Goal: Information Seeking & Learning: Learn about a topic

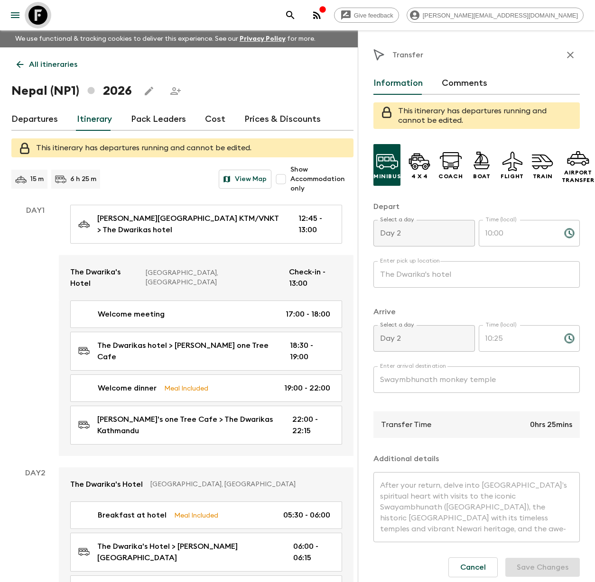
click at [42, 23] on icon at bounding box center [37, 15] width 19 height 19
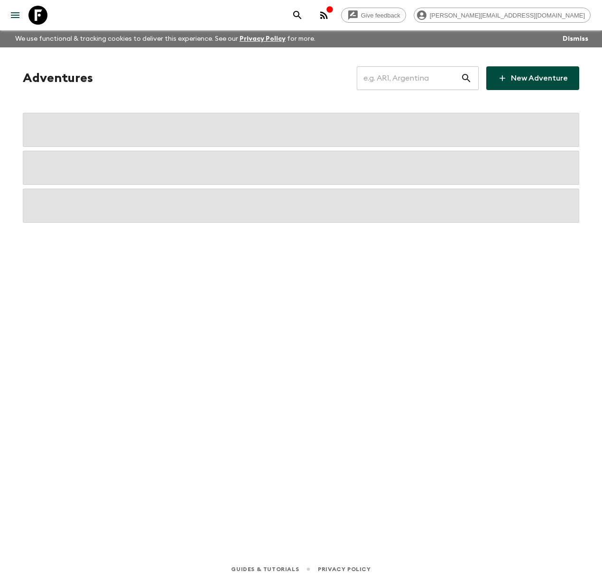
click at [398, 82] on input "text" at bounding box center [409, 78] width 104 height 27
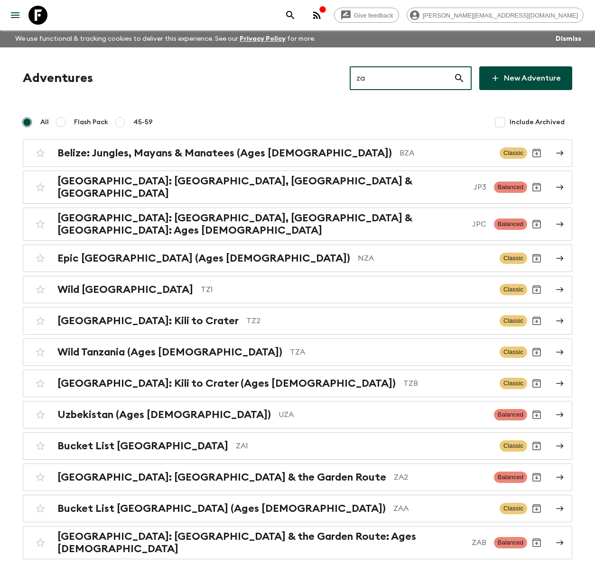
type input "z"
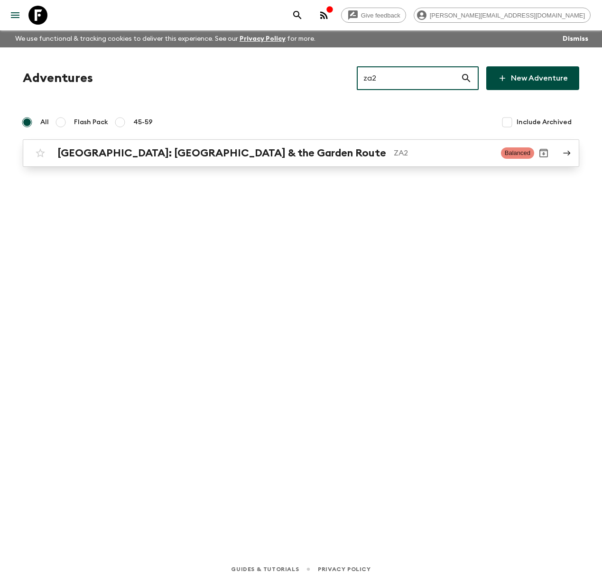
type input "za2"
click at [237, 156] on h2 "[GEOGRAPHIC_DATA]: [GEOGRAPHIC_DATA] & the Garden Route" at bounding box center [221, 153] width 329 height 12
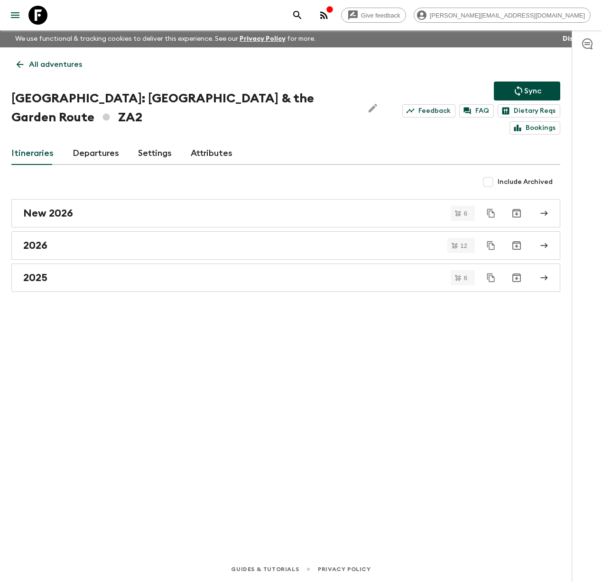
click at [43, 19] on icon at bounding box center [37, 15] width 19 height 19
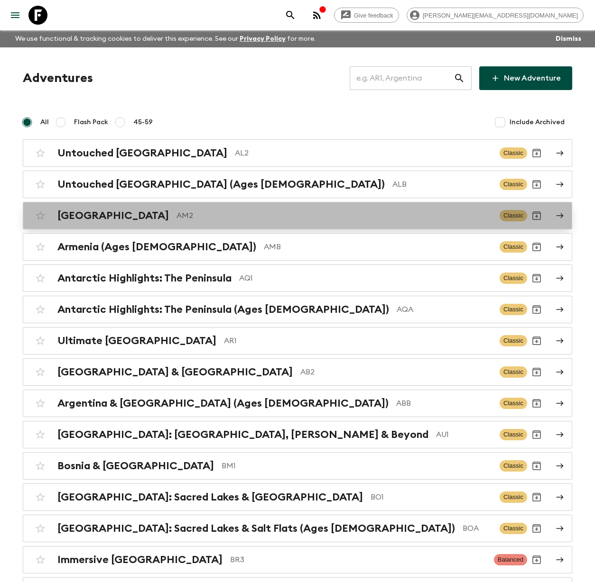
click at [78, 216] on h2 "[GEOGRAPHIC_DATA]" at bounding box center [112, 216] width 111 height 12
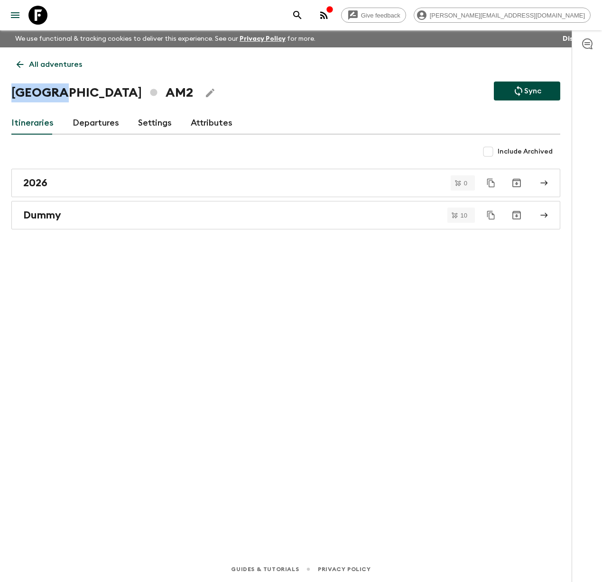
drag, startPoint x: 63, startPoint y: 93, endPoint x: 9, endPoint y: 90, distance: 54.6
click at [9, 90] on div "All adventures Armenia AM2 Sync Itineraries Departures Settings Attributes Incl…" at bounding box center [285, 288] width 571 height 483
copy h1 "[GEOGRAPHIC_DATA]"
click at [52, 183] on div "2026" at bounding box center [276, 183] width 507 height 12
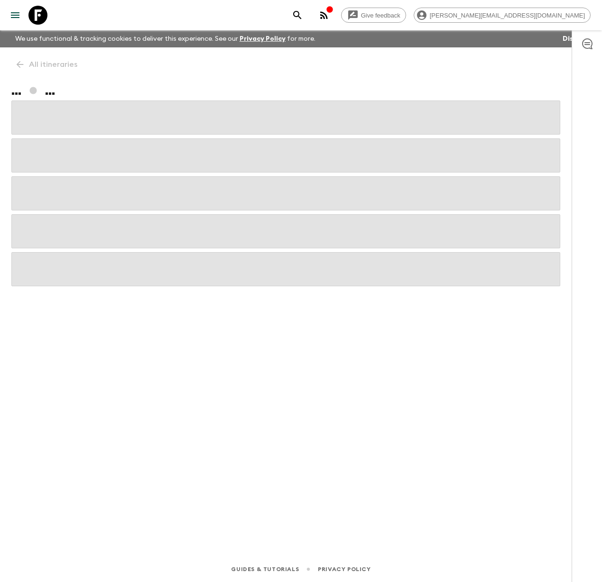
click at [52, 183] on span at bounding box center [285, 193] width 549 height 34
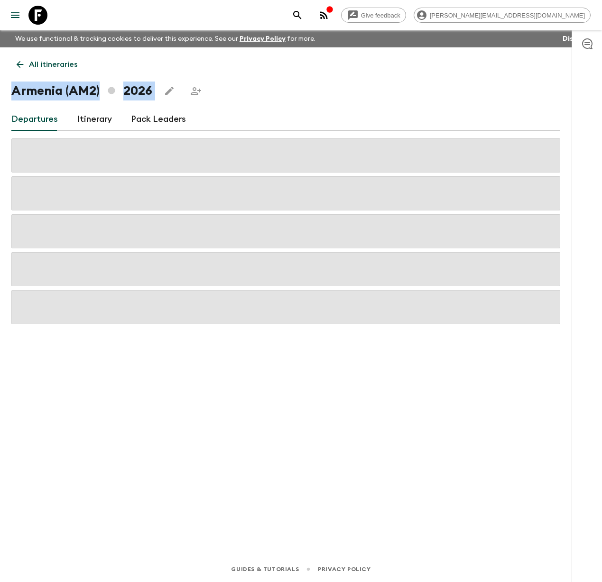
click at [93, 119] on link "Itinerary" at bounding box center [94, 119] width 35 height 23
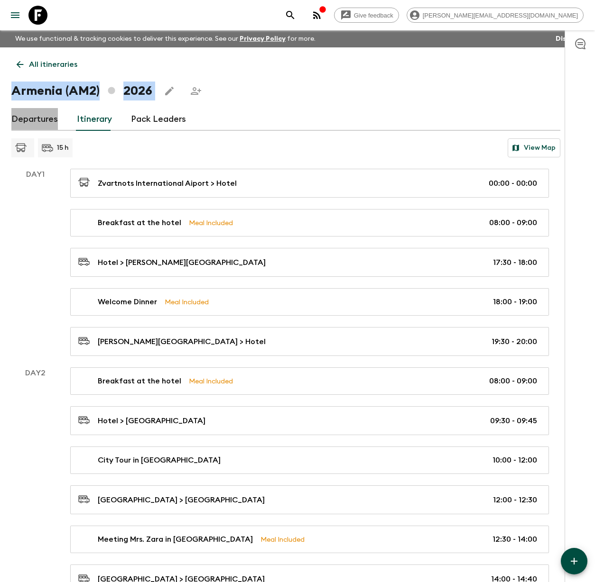
click at [41, 121] on link "Departures" at bounding box center [34, 119] width 46 height 23
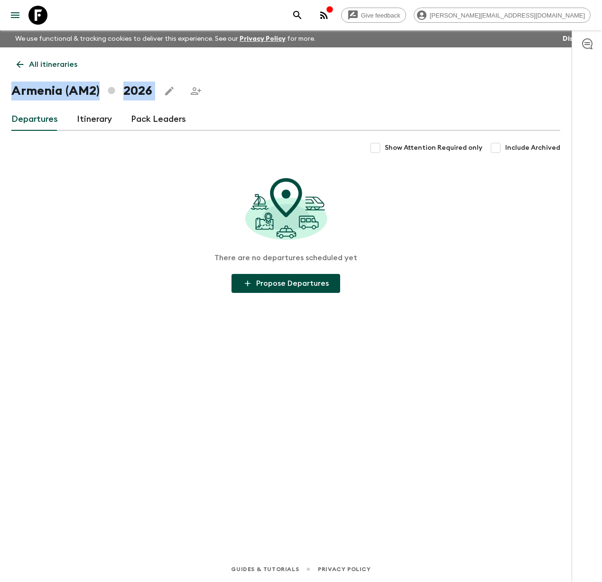
click at [41, 61] on p "All itineraries" at bounding box center [53, 64] width 48 height 11
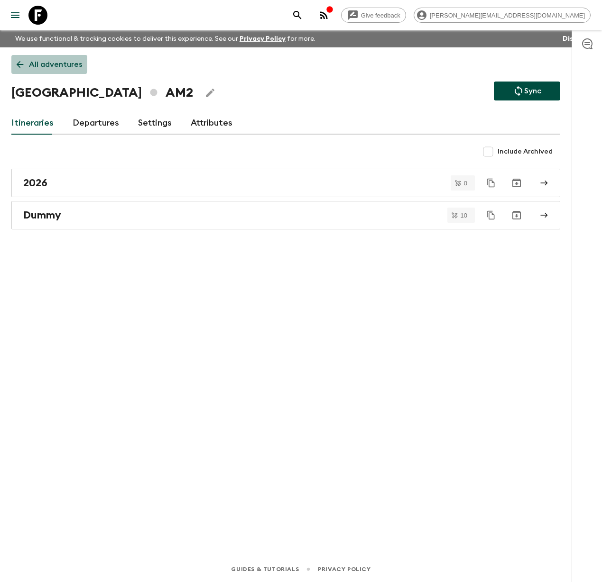
click at [41, 61] on p "All adventures" at bounding box center [55, 64] width 53 height 11
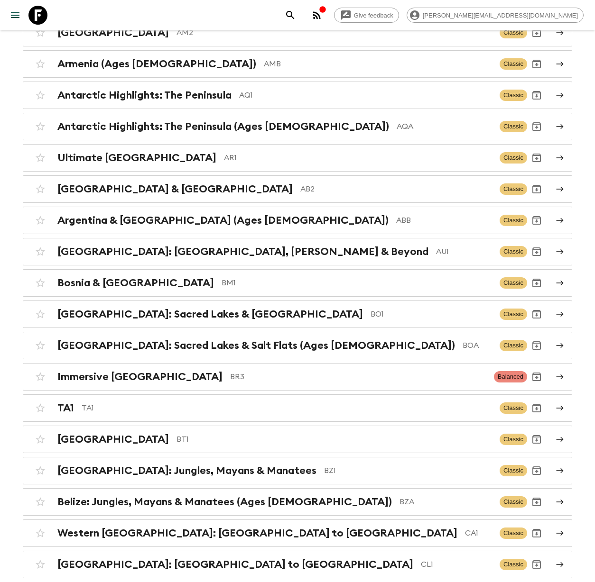
scroll to position [183, 0]
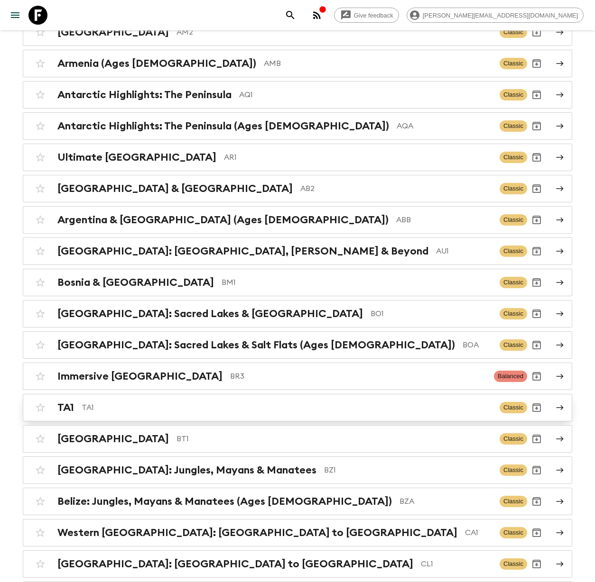
click at [92, 404] on p "TA1" at bounding box center [287, 407] width 410 height 11
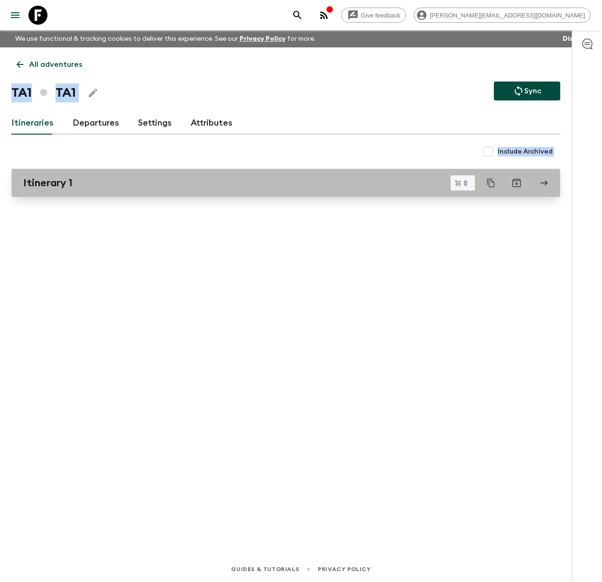
click at [60, 181] on h2 "Itinerary 1" at bounding box center [47, 183] width 49 height 12
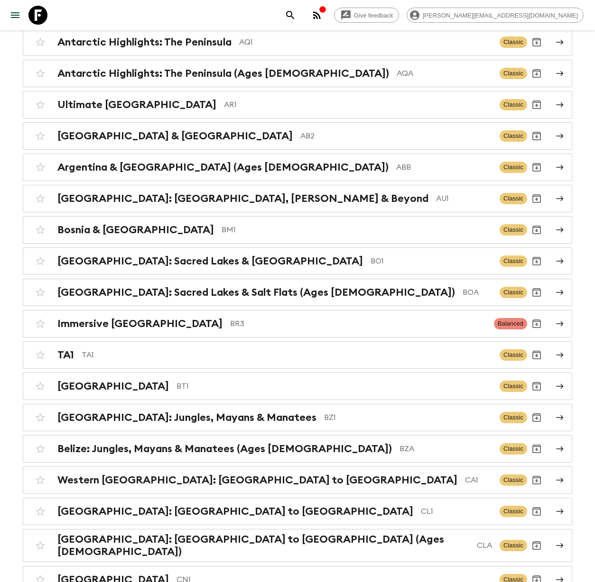
scroll to position [237, 0]
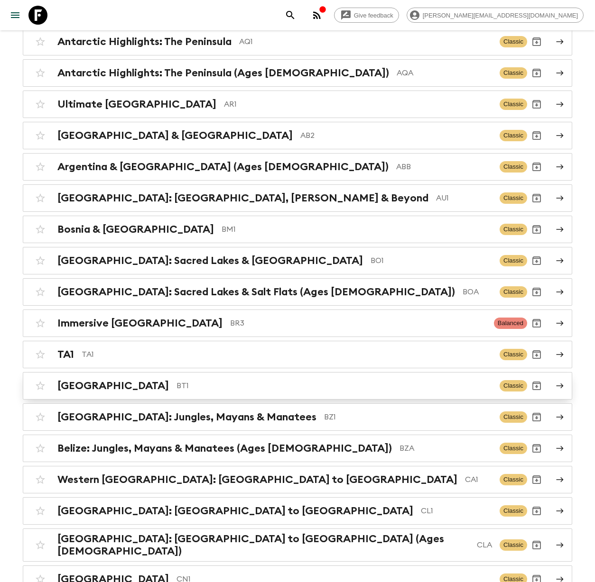
click at [78, 388] on h2 "[GEOGRAPHIC_DATA]" at bounding box center [112, 386] width 111 height 12
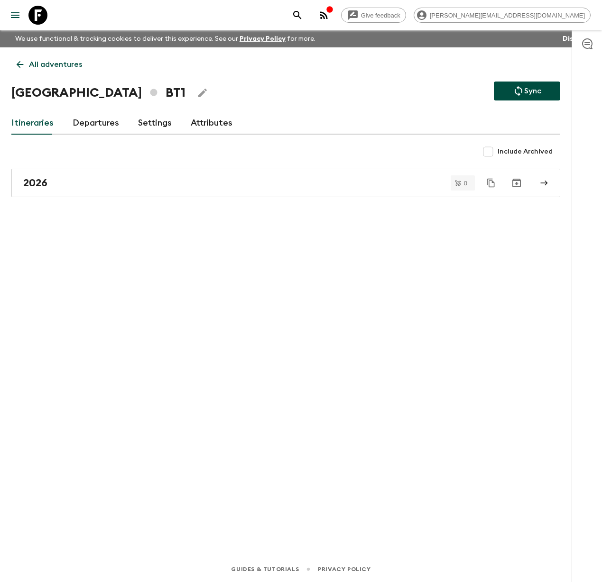
click at [52, 93] on h1 "Bhutan BT1" at bounding box center [98, 92] width 174 height 19
drag, startPoint x: 57, startPoint y: 93, endPoint x: 12, endPoint y: 93, distance: 45.0
click at [12, 93] on h1 "Bhutan BT1" at bounding box center [98, 92] width 174 height 19
click at [36, 96] on h1 "Bhutan BT1" at bounding box center [98, 92] width 174 height 19
drag, startPoint x: 50, startPoint y: 96, endPoint x: 9, endPoint y: 96, distance: 40.8
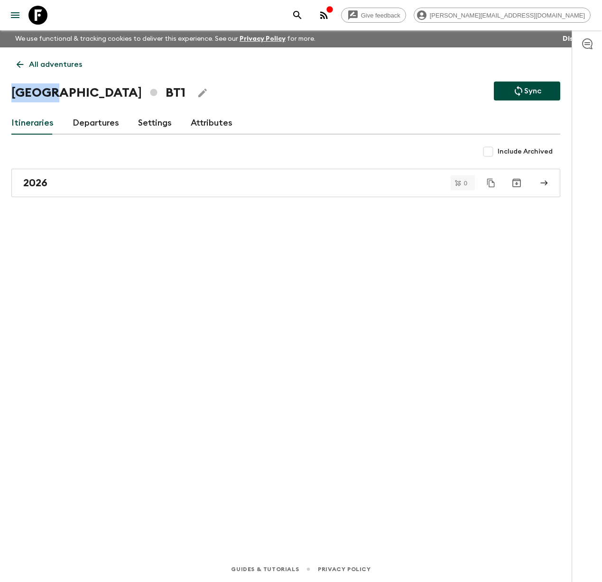
click at [9, 96] on div "All adventures Bhutan BT1 Sync Itineraries Departures Settings Attributes Inclu…" at bounding box center [285, 288] width 571 height 483
copy h1 "[GEOGRAPHIC_DATA]"
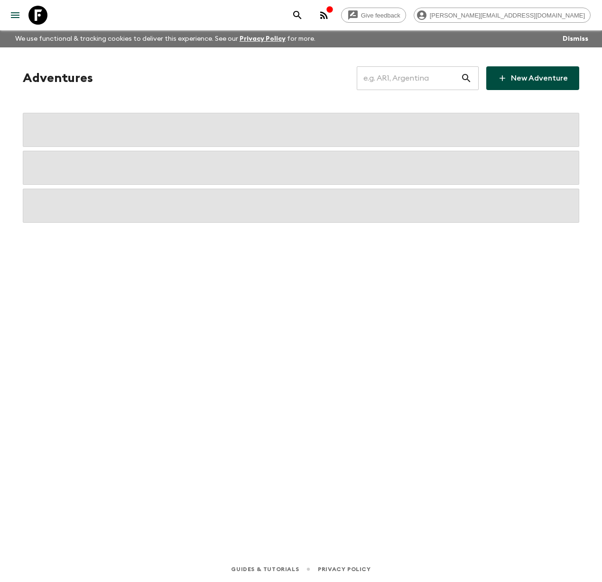
click at [401, 80] on input "text" at bounding box center [409, 78] width 104 height 27
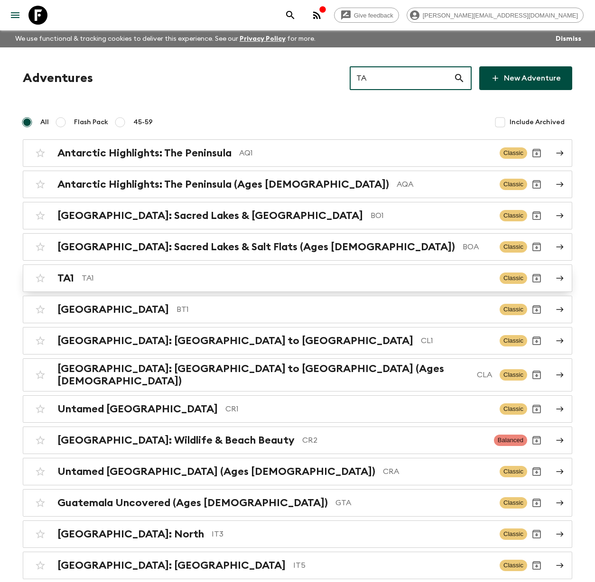
type input "TA"
click at [92, 277] on p "TA1" at bounding box center [287, 278] width 410 height 11
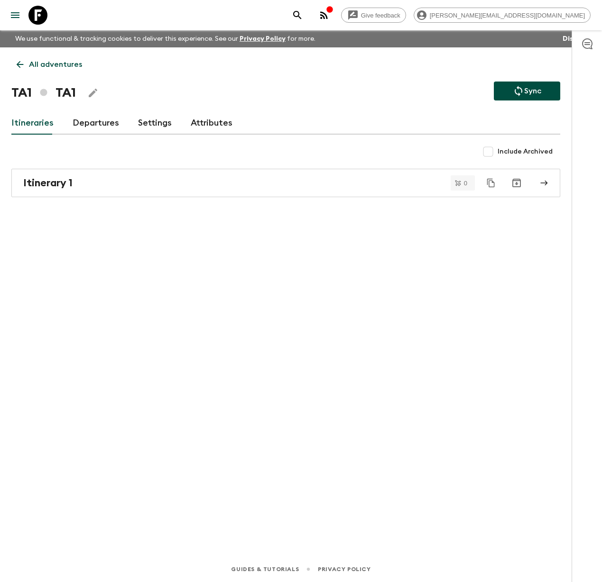
drag, startPoint x: 31, startPoint y: 90, endPoint x: 22, endPoint y: 89, distance: 9.6
click at [27, 89] on h1 "TA1 TA1" at bounding box center [43, 92] width 64 height 19
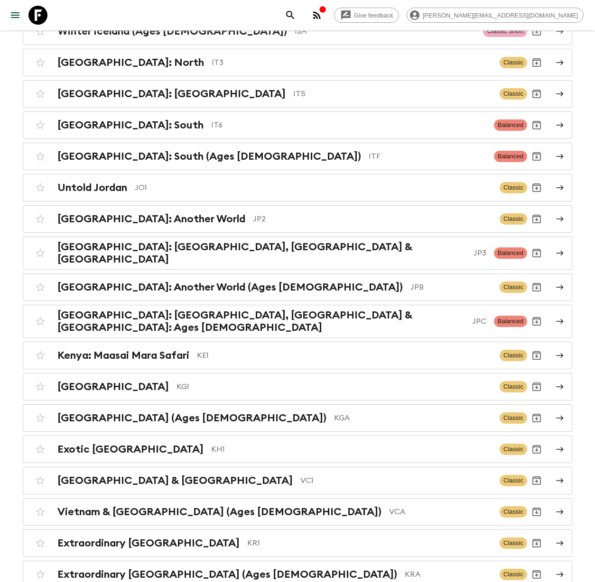
scroll to position [2147, 0]
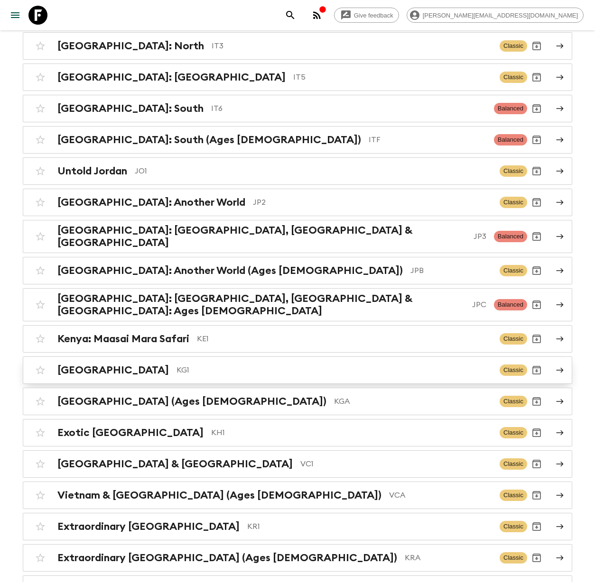
click at [96, 364] on h2 "[GEOGRAPHIC_DATA]" at bounding box center [112, 370] width 111 height 12
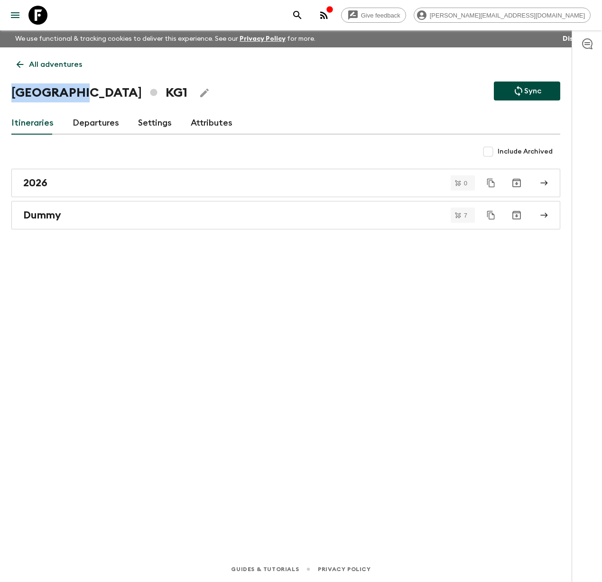
drag, startPoint x: 79, startPoint y: 97, endPoint x: 9, endPoint y: 95, distance: 70.7
click at [9, 95] on div "All adventures Kyrgyzstan KG1 Sync Itineraries Departures Settings Attributes I…" at bounding box center [285, 288] width 571 height 483
copy h1 "[GEOGRAPHIC_DATA]"
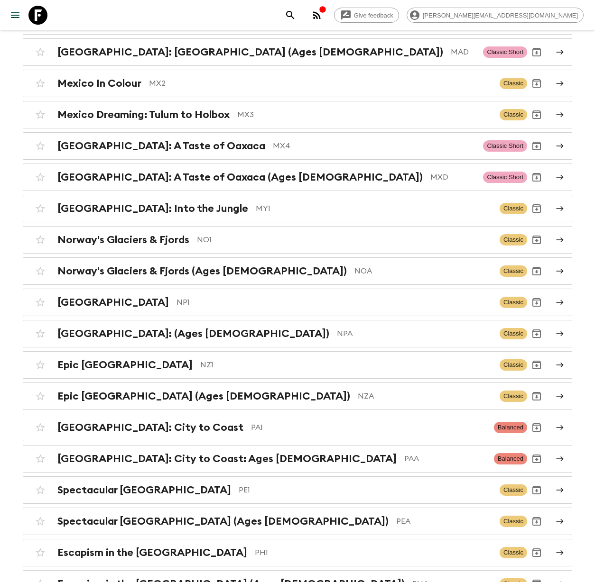
scroll to position [2936, 0]
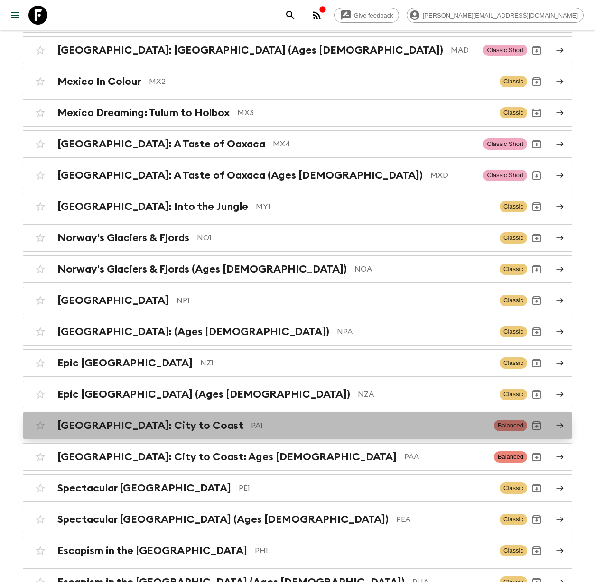
click at [148, 420] on h2 "[GEOGRAPHIC_DATA]: City to Coast" at bounding box center [150, 426] width 186 height 12
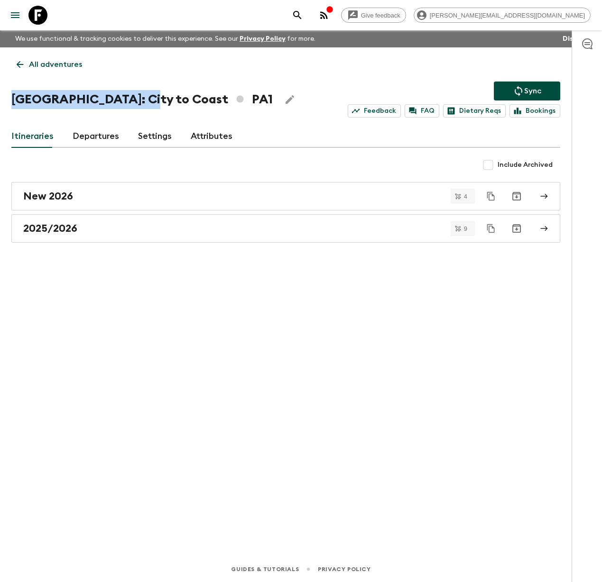
drag, startPoint x: 144, startPoint y: 98, endPoint x: 12, endPoint y: 101, distance: 131.8
click at [12, 101] on h1 "[GEOGRAPHIC_DATA]: City to [GEOGRAPHIC_DATA]" at bounding box center [141, 99] width 261 height 19
copy h1 "[GEOGRAPHIC_DATA]: City to Coast"
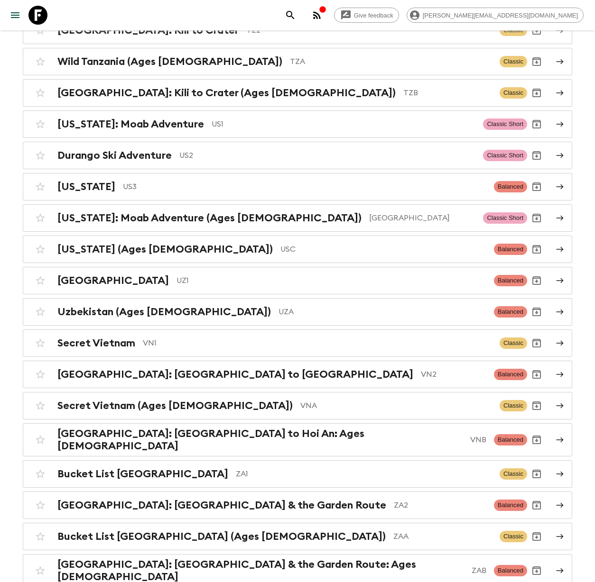
scroll to position [4112, 0]
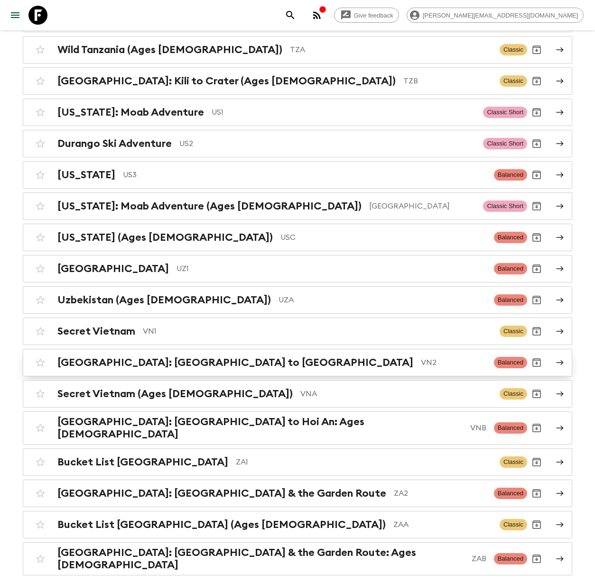
click at [147, 357] on h2 "[GEOGRAPHIC_DATA]: [GEOGRAPHIC_DATA] to [GEOGRAPHIC_DATA]" at bounding box center [235, 363] width 356 height 12
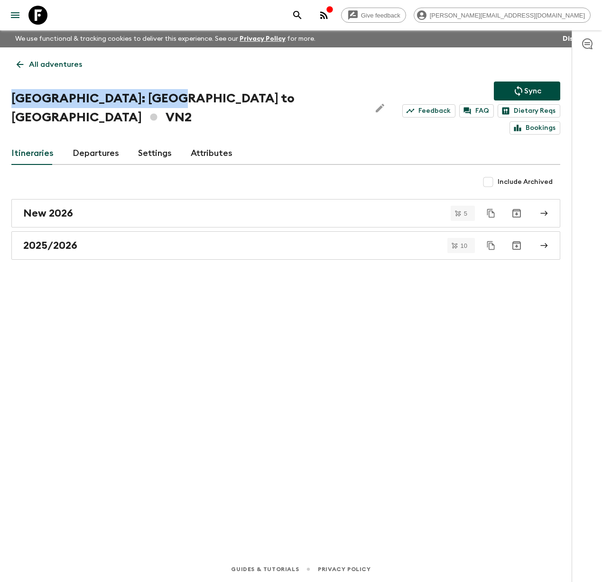
drag, startPoint x: 161, startPoint y: 101, endPoint x: 2, endPoint y: 97, distance: 158.4
click at [2, 97] on div "All adventures [GEOGRAPHIC_DATA]: [GEOGRAPHIC_DATA] to Hoi An VN2 Sync Feedback…" at bounding box center [285, 288] width 571 height 483
copy h1 "[GEOGRAPHIC_DATA]: [GEOGRAPHIC_DATA] to [GEOGRAPHIC_DATA]"
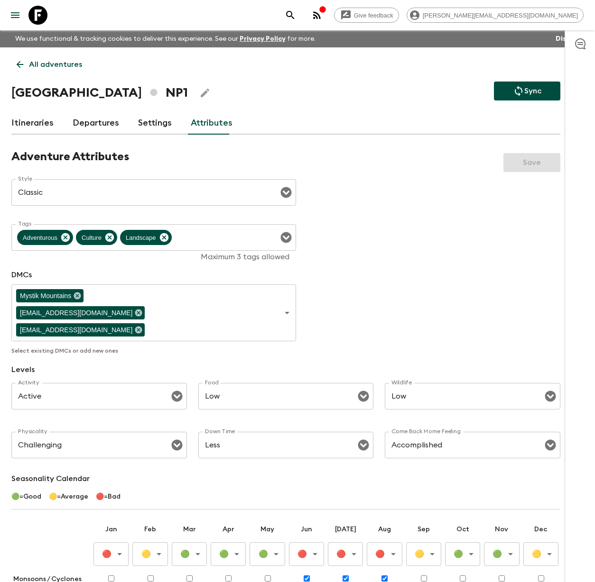
scroll to position [160, 0]
